Goal: Transaction & Acquisition: Subscribe to service/newsletter

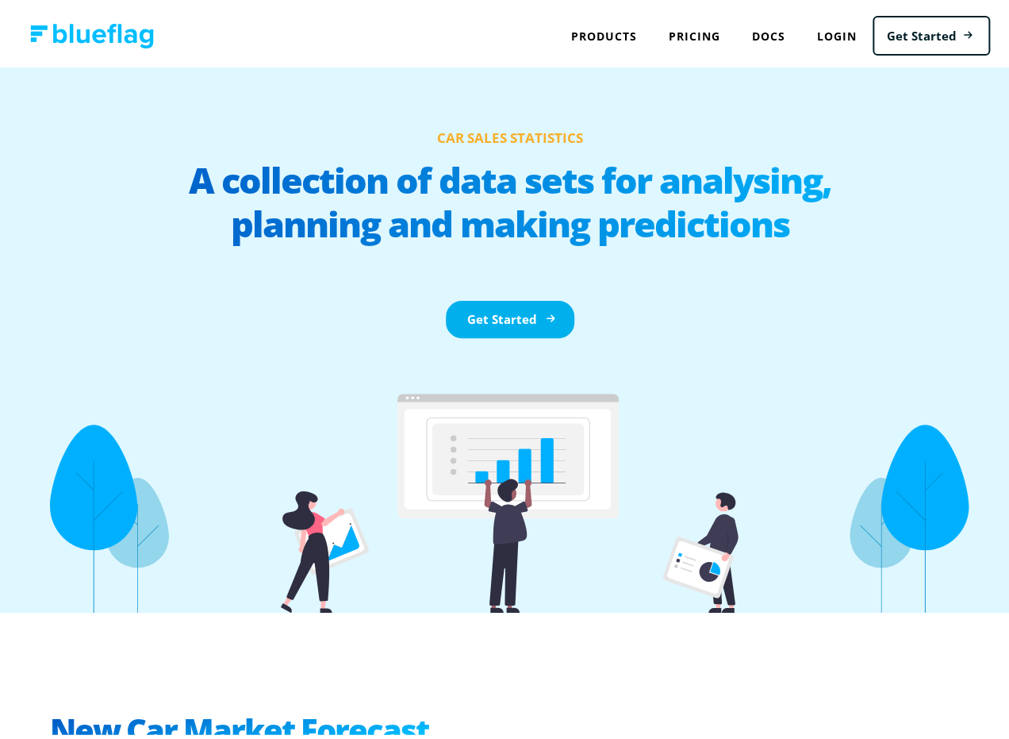
click at [482, 303] on link "Get Started" at bounding box center [510, 315] width 129 height 37
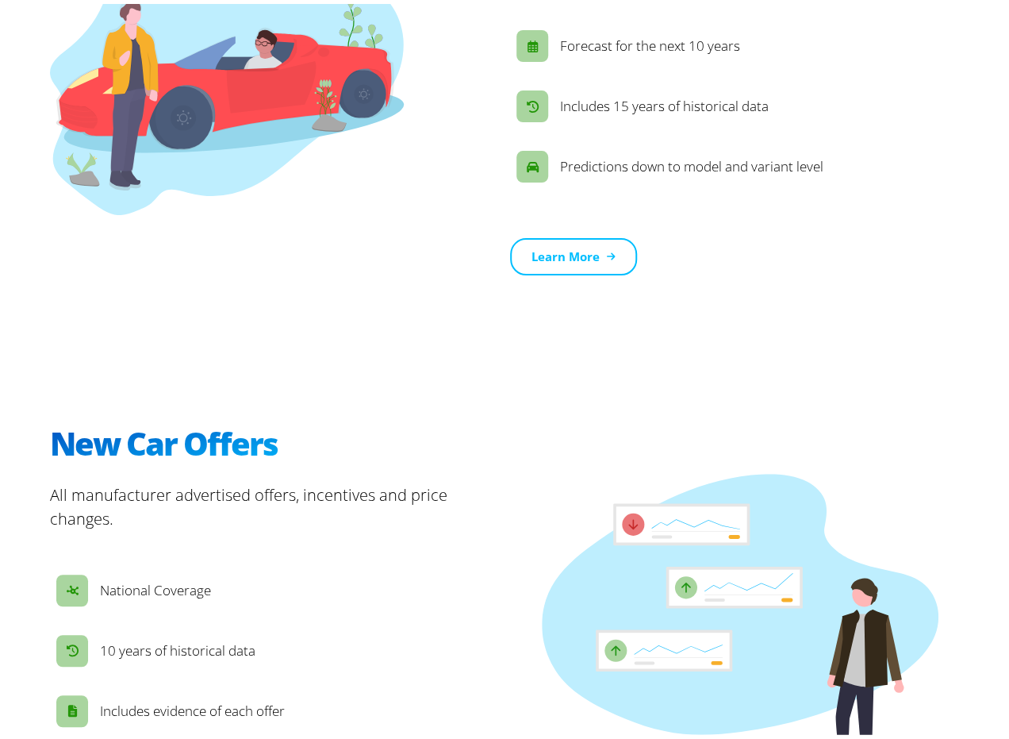
scroll to position [1428, 0]
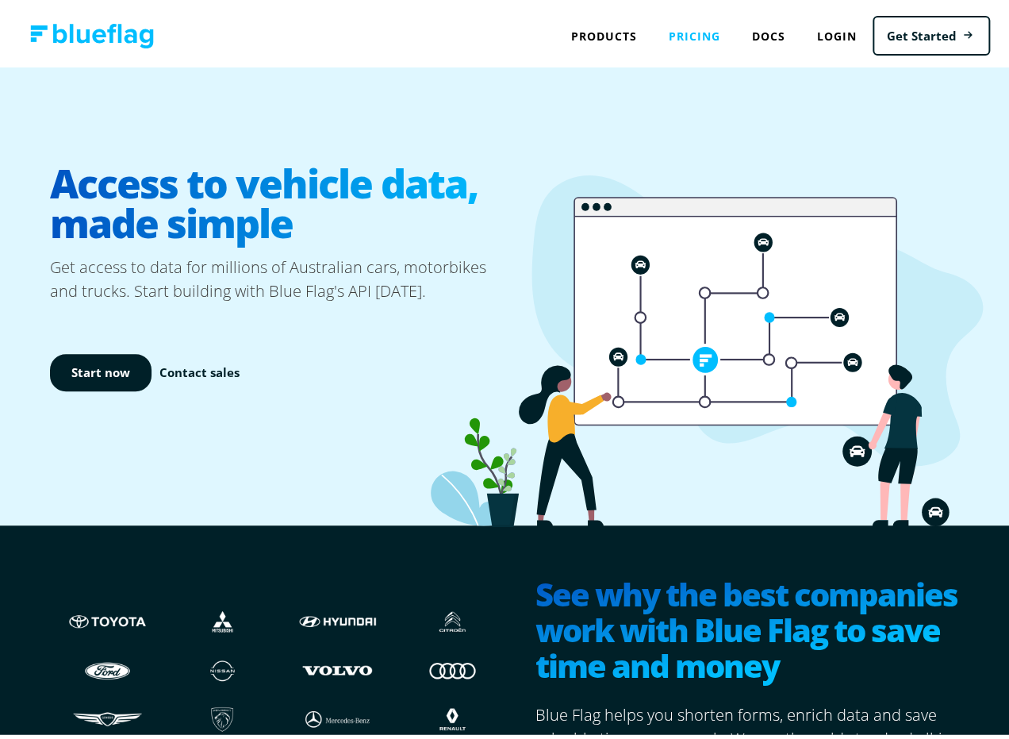
click at [678, 36] on link "Pricing" at bounding box center [694, 32] width 83 height 33
